Goal: Transaction & Acquisition: Purchase product/service

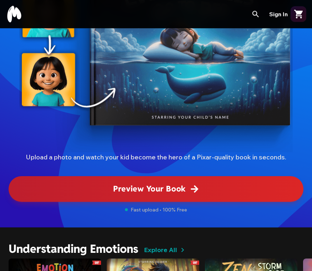
scroll to position [131, 0]
click at [187, 189] on span "Preview Your Book" at bounding box center [155, 189] width 85 height 12
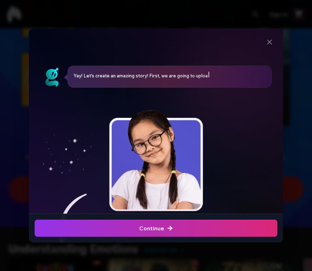
click at [177, 220] on div "button" at bounding box center [156, 228] width 246 height 17
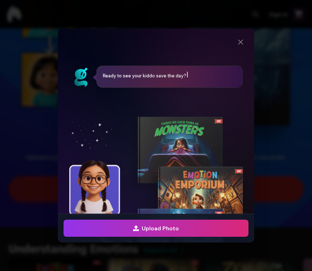
click at [173, 224] on span "Upload Photo" at bounding box center [156, 228] width 46 height 9
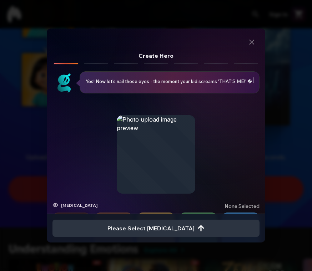
click at [172, 224] on span "Please Select Eye Color" at bounding box center [155, 228] width 97 height 9
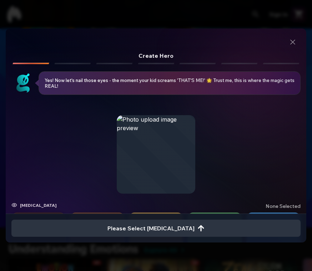
click at [168, 224] on span "Please Select Eye Color" at bounding box center [155, 228] width 97 height 9
click at [178, 157] on div at bounding box center [156, 154] width 79 height 79
click at [161, 224] on span "Please Select Eye Color" at bounding box center [155, 228] width 97 height 9
click at [161, 225] on span "Please Select Eye Color" at bounding box center [155, 228] width 97 height 9
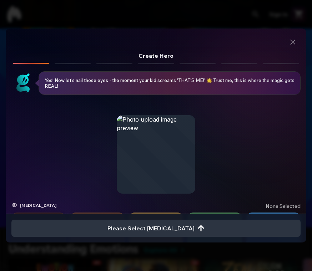
click at [161, 220] on div "button" at bounding box center [155, 228] width 289 height 17
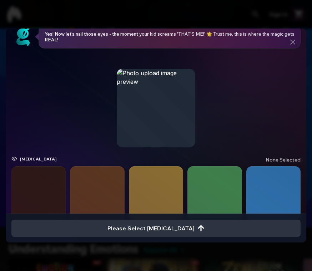
scroll to position [46, 0]
click at [112, 185] on button "button" at bounding box center [97, 194] width 54 height 54
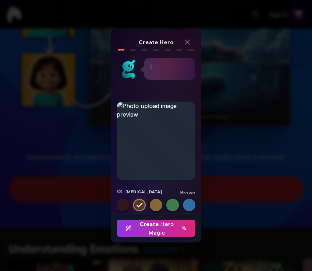
click at [158, 224] on span "Create Hero Magic" at bounding box center [155, 228] width 61 height 17
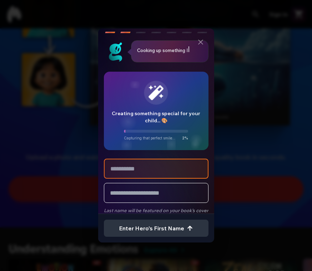
click at [163, 167] on input "text" at bounding box center [156, 169] width 105 height 20
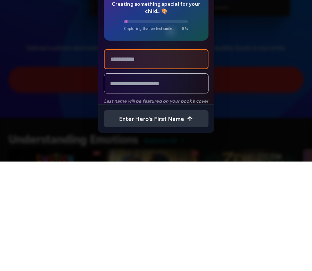
click at [166, 159] on input "text" at bounding box center [156, 169] width 105 height 20
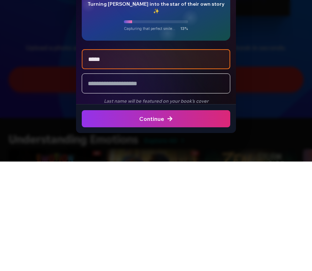
type input "*****"
click at [159, 183] on input "text" at bounding box center [156, 193] width 148 height 20
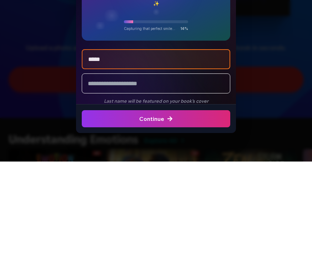
click at [166, 224] on span "Continue" at bounding box center [156, 228] width 34 height 9
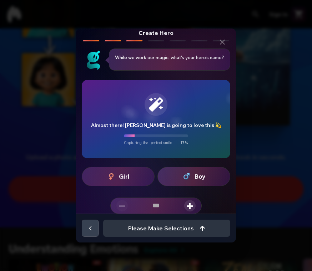
click at [22, 254] on div "Create Hero Create Hero While we work our magic, what's your hero's name? While…" at bounding box center [156, 135] width 312 height 271
click at [194, 177] on span "Boy" at bounding box center [199, 176] width 11 height 9
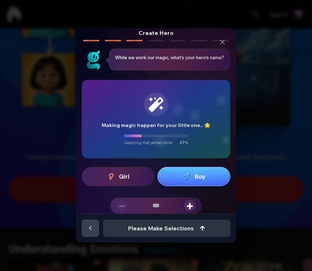
click at [170, 224] on span "Please Make Selections" at bounding box center [166, 228] width 77 height 9
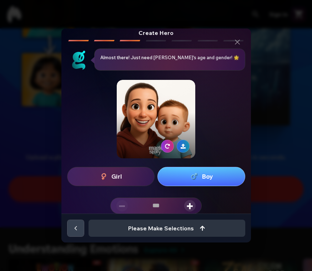
click at [202, 173] on span "Boy" at bounding box center [207, 176] width 11 height 9
click at [202, 178] on span "Boy" at bounding box center [207, 176] width 11 height 9
click at [192, 203] on span "+" at bounding box center [190, 205] width 6 height 11
type input "*"
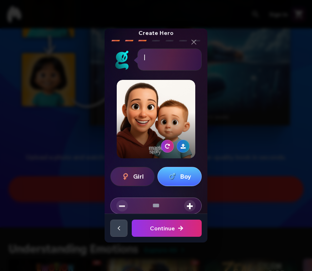
click at [188, 224] on div "submit" at bounding box center [167, 228] width 74 height 17
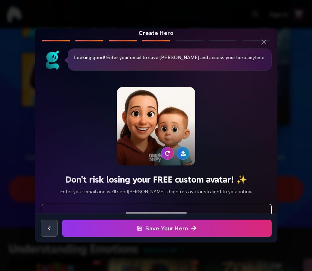
click at [185, 224] on span "Save Your Hero" at bounding box center [167, 228] width 60 height 9
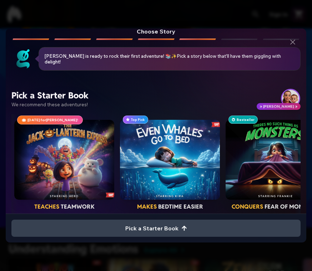
scroll to position [24, 0]
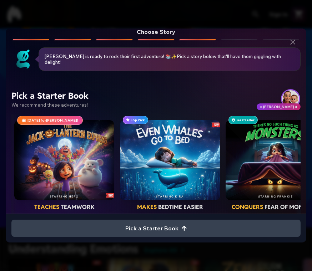
click at [161, 224] on span "Pick a Starter Book" at bounding box center [156, 228] width 62 height 9
click at [185, 225] on icon "button" at bounding box center [184, 227] width 5 height 5
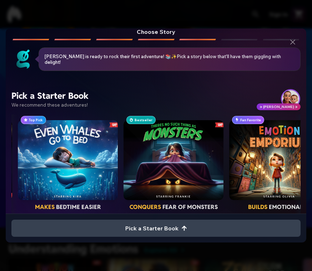
scroll to position [0, 103]
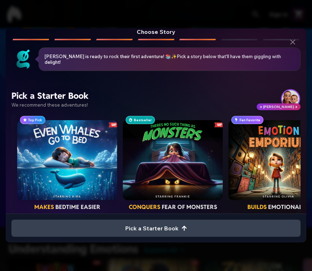
click at [117, 193] on div "button" at bounding box center [67, 160] width 100 height 80
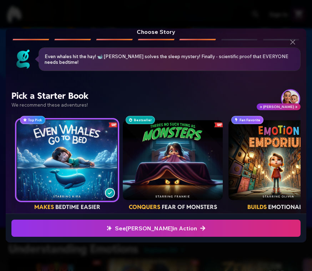
click at [158, 224] on span "See Danny in Action" at bounding box center [155, 228] width 99 height 9
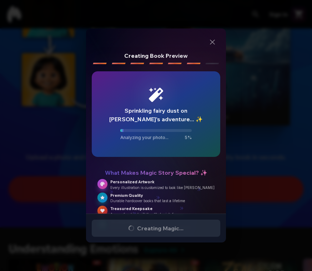
click at [128, 248] on div "Creating Book Preview Creating Book Preview Sprinkling fairy dust on Danny's ad…" at bounding box center [156, 135] width 312 height 271
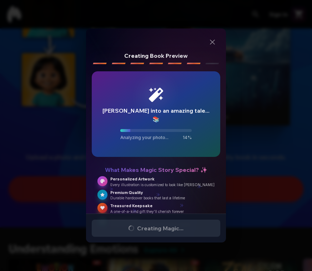
click at [205, 39] on button "Close" at bounding box center [213, 42] width 16 height 16
